Goal: Manage account settings

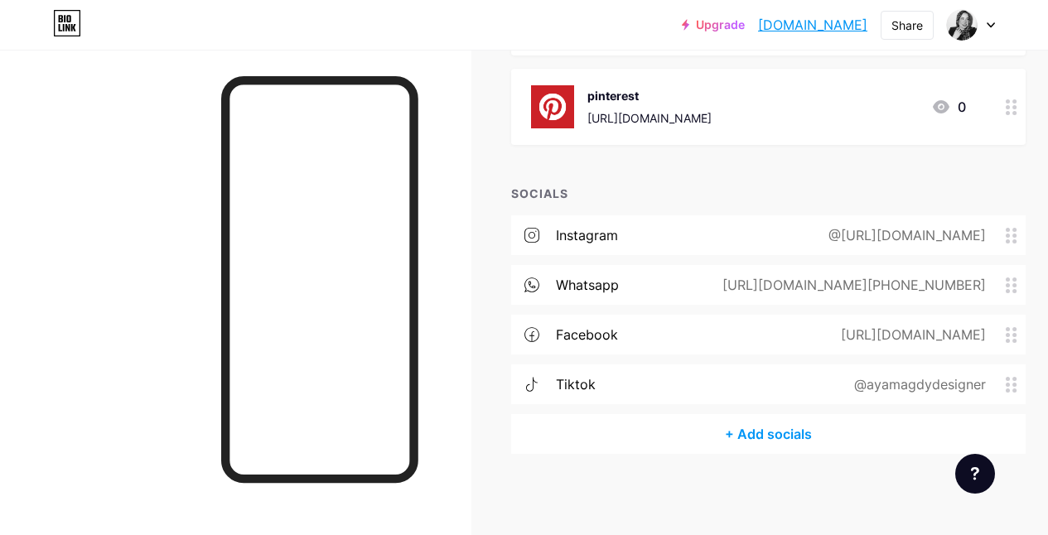
scroll to position [551, 0]
click at [963, 230] on div "@[URL][DOMAIN_NAME]" at bounding box center [904, 234] width 204 height 20
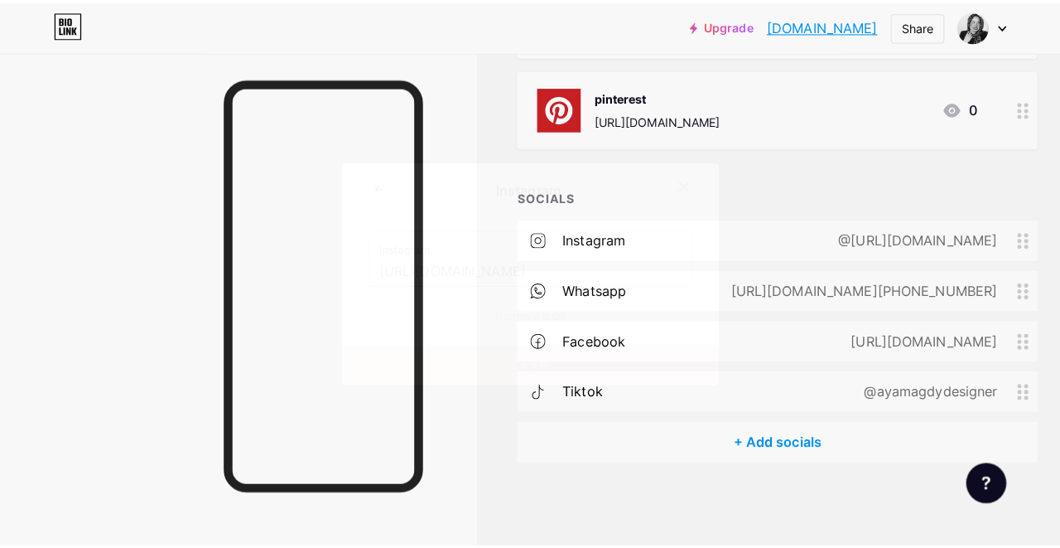
scroll to position [538, 0]
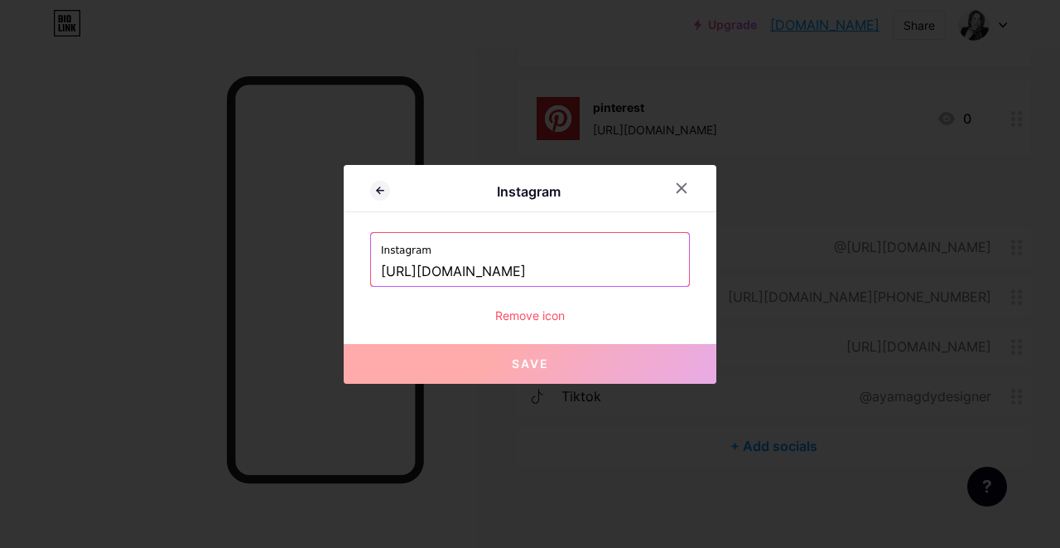
click at [633, 277] on input "[URL][DOMAIN_NAME]" at bounding box center [530, 272] width 298 height 28
click at [559, 272] on input "[URL][DOMAIN_NAME]" at bounding box center [530, 272] width 298 height 28
drag, startPoint x: 566, startPoint y: 271, endPoint x: 681, endPoint y: 264, distance: 115.3
click at [681, 264] on div "Instagram [URL][DOMAIN_NAME]" at bounding box center [530, 259] width 318 height 53
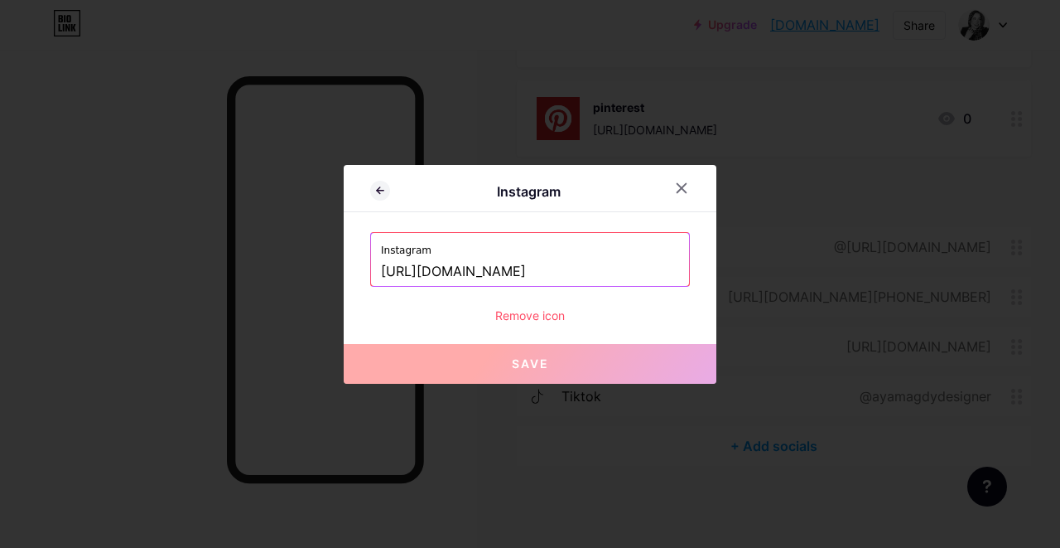
click at [672, 267] on input "[URL][DOMAIN_NAME]" at bounding box center [530, 272] width 298 height 28
click at [673, 269] on input "[URL][DOMAIN_NAME]" at bounding box center [530, 272] width 298 height 28
drag, startPoint x: 673, startPoint y: 269, endPoint x: 554, endPoint y: 271, distance: 119.3
click at [554, 271] on input "[URL][DOMAIN_NAME]" at bounding box center [530, 272] width 298 height 28
click at [554, 272] on input "[URL][DOMAIN_NAME]" at bounding box center [530, 272] width 298 height 28
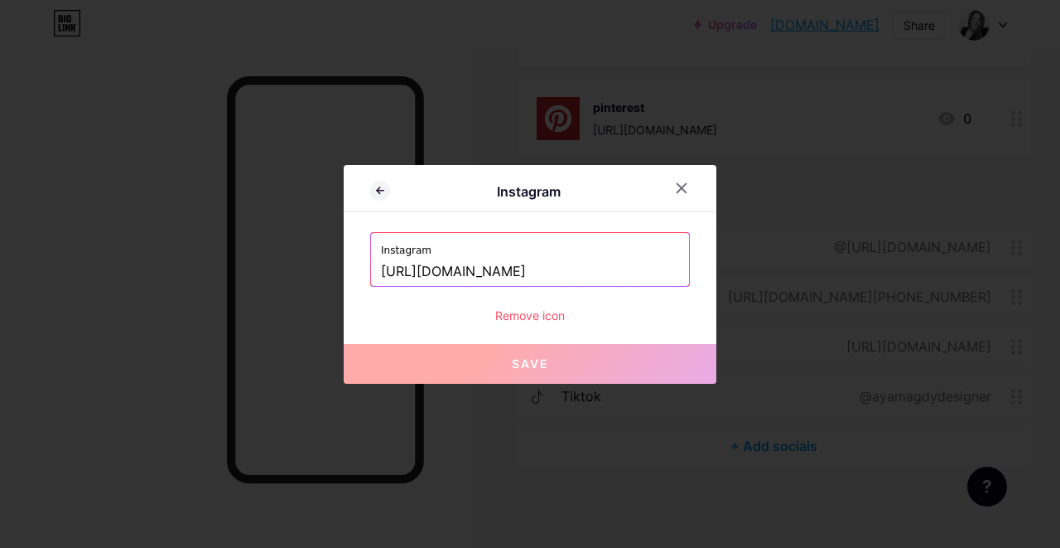
click at [554, 272] on input "[URL][DOMAIN_NAME]" at bounding box center [530, 272] width 298 height 28
click at [554, 271] on input "[URL][DOMAIN_NAME]" at bounding box center [530, 272] width 298 height 28
drag, startPoint x: 554, startPoint y: 271, endPoint x: 648, endPoint y: 269, distance: 93.6
click at [648, 269] on input "[URL][DOMAIN_NAME]" at bounding box center [530, 272] width 298 height 28
click at [695, 191] on div at bounding box center [682, 188] width 30 height 30
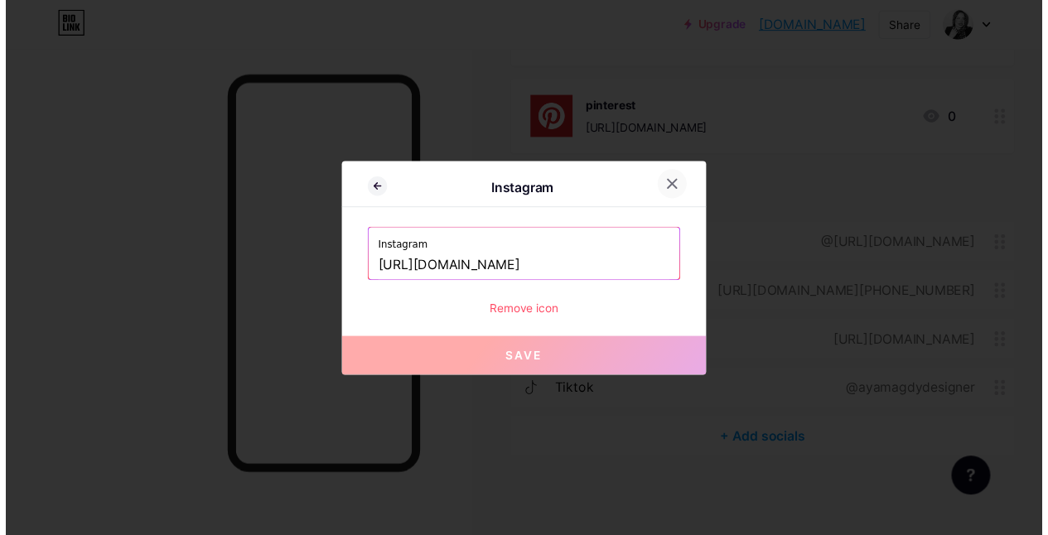
scroll to position [0, 0]
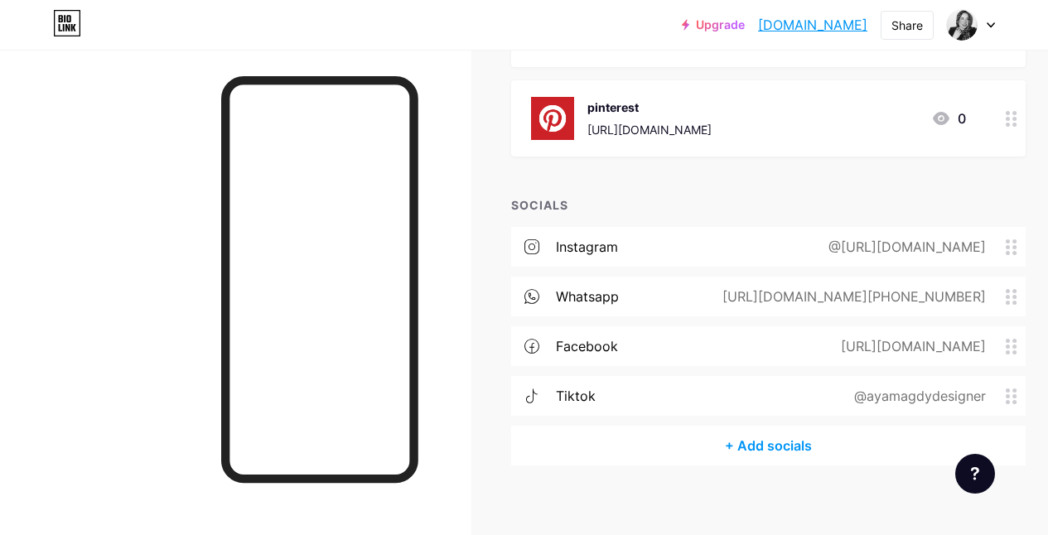
click at [905, 404] on div "@ayamagdydesigner" at bounding box center [917, 396] width 178 height 20
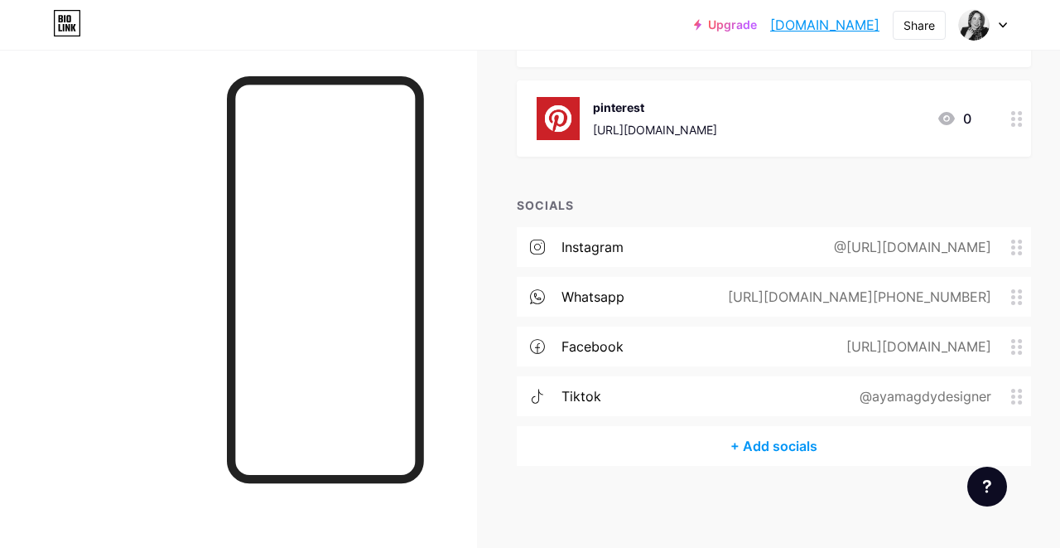
click at [519, 276] on input "ayamagdydesigner" at bounding box center [530, 272] width 298 height 28
paste input "abdellatif"
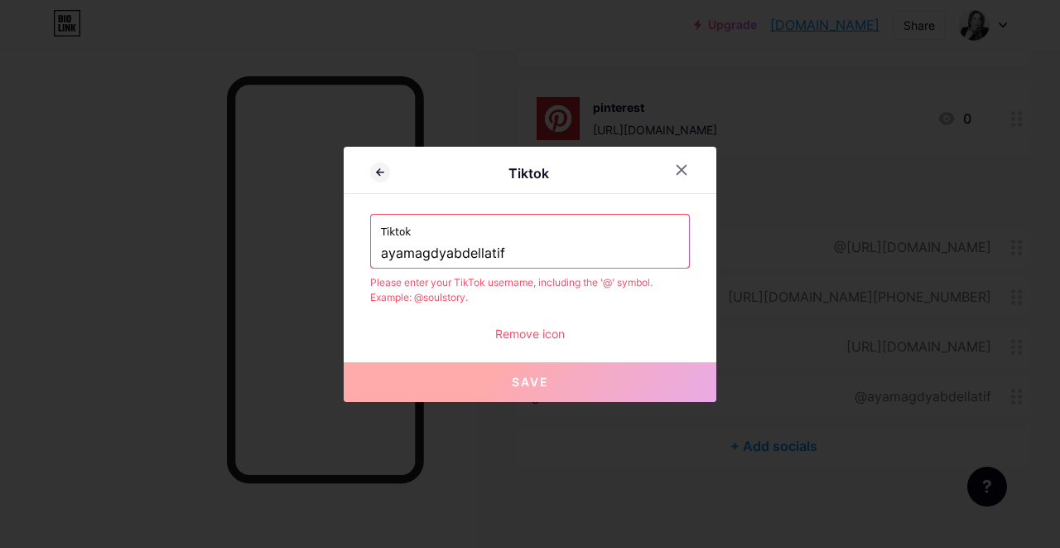
click at [385, 252] on input "ayamagdyabdellatif" at bounding box center [530, 253] width 298 height 28
click at [386, 257] on input "ayamagdyabdellatif" at bounding box center [530, 253] width 298 height 28
click at [383, 255] on input "ayamagdyabdellatif" at bounding box center [530, 253] width 298 height 28
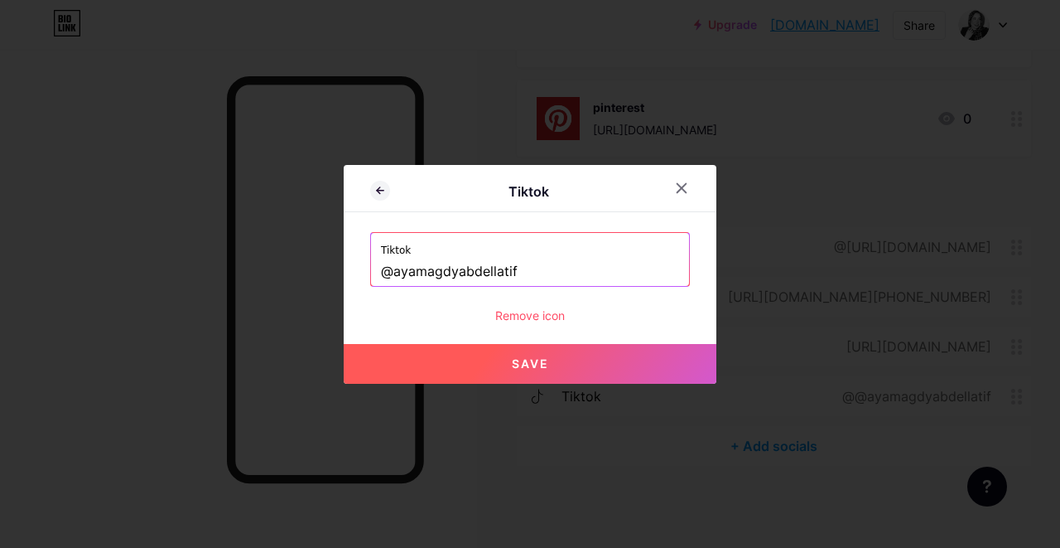
click at [568, 366] on button "Save" at bounding box center [530, 364] width 373 height 40
type input "[URL][DOMAIN_NAME]"
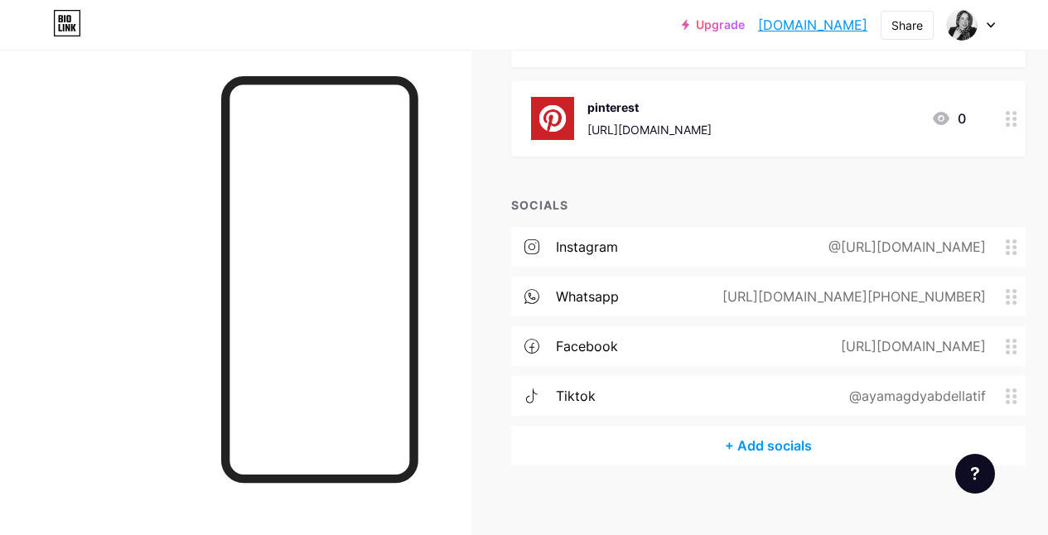
click at [916, 247] on div "@[URL][DOMAIN_NAME]" at bounding box center [904, 247] width 204 height 20
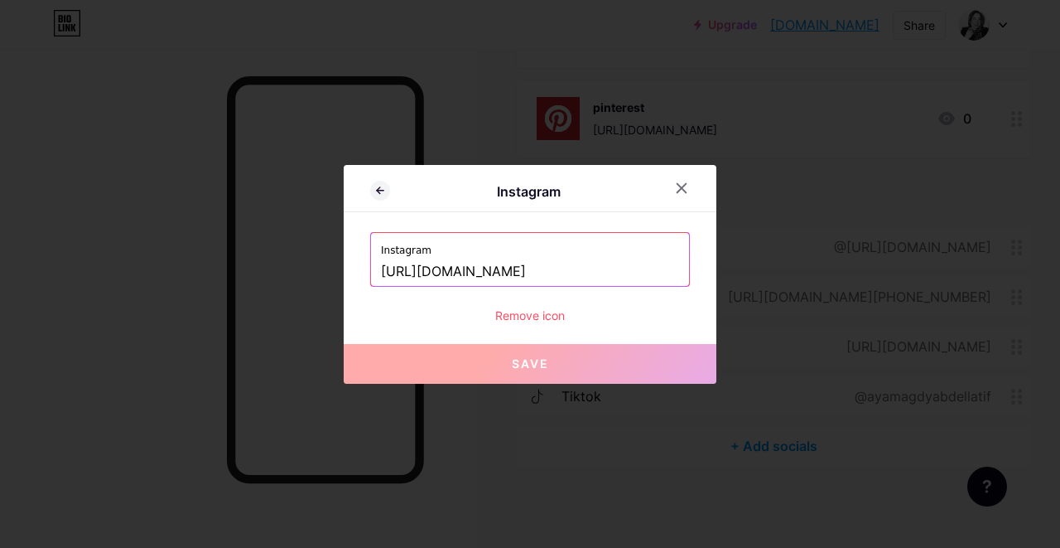
click at [666, 119] on div at bounding box center [530, 274] width 1060 height 548
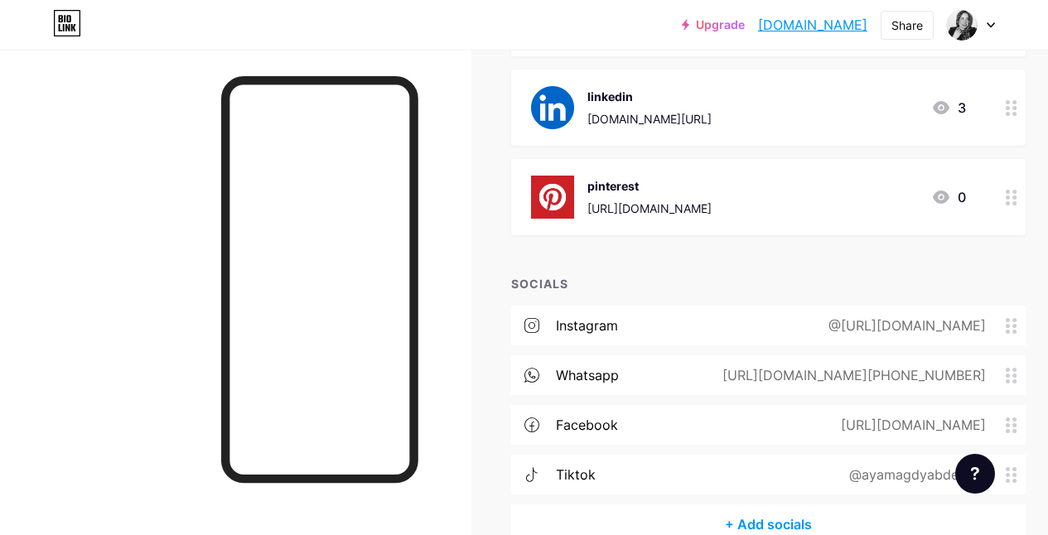
scroll to position [241, 0]
